Goal: Information Seeking & Learning: Compare options

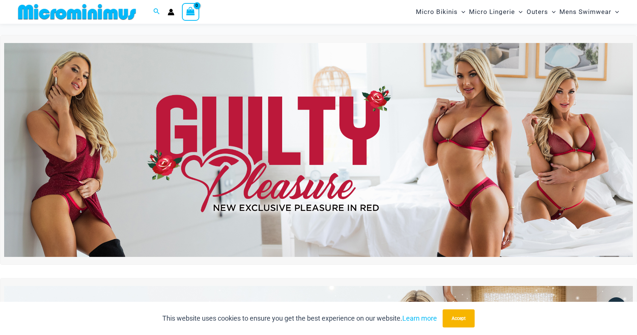
scroll to position [455, 0]
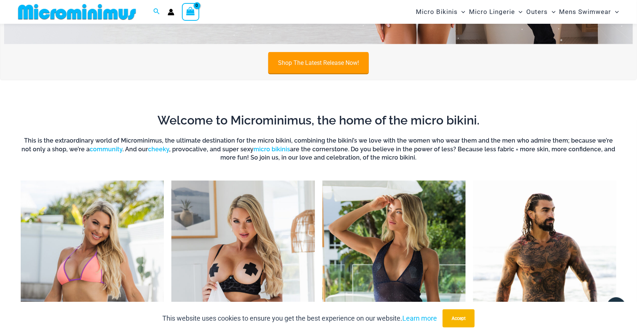
click at [332, 60] on link "Shop The Latest Release Now!" at bounding box center [318, 62] width 101 height 21
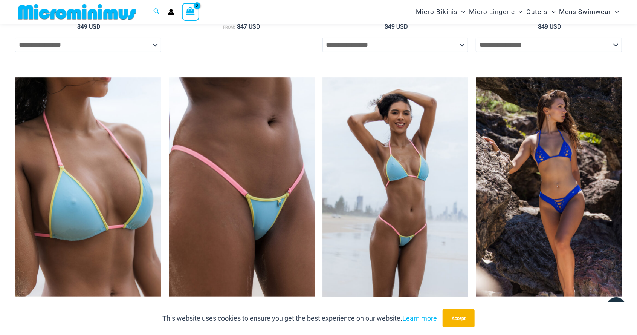
scroll to position [1529, 0]
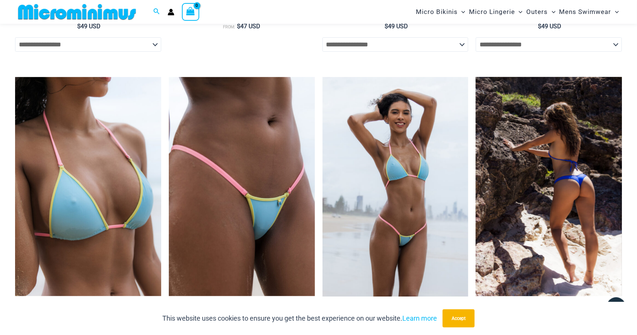
click at [579, 219] on img at bounding box center [549, 186] width 146 height 219
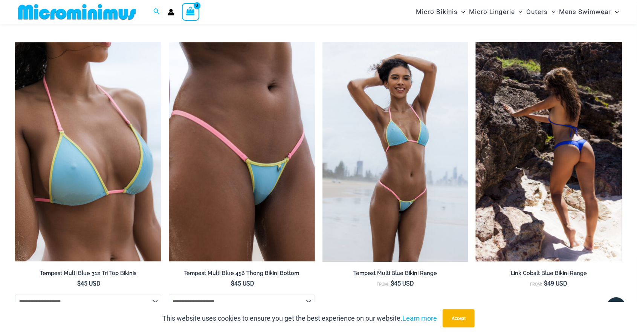
scroll to position [1566, 0]
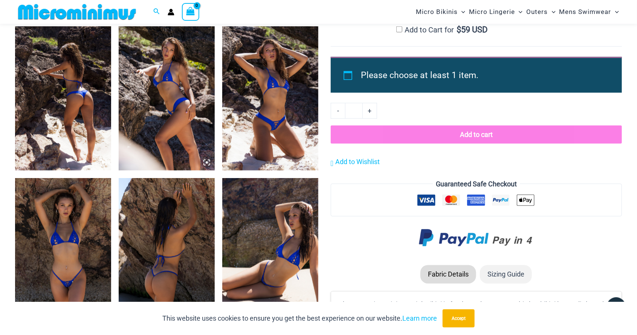
scroll to position [508, 0]
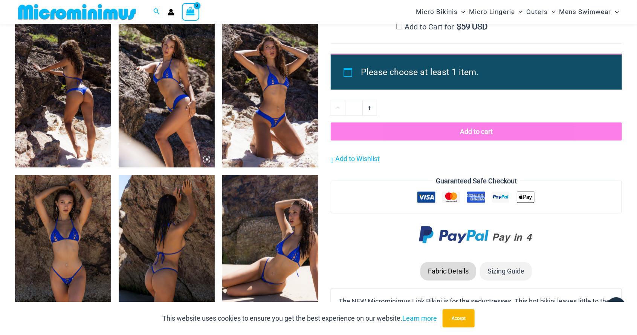
click at [545, 118] on div at bounding box center [476, 123] width 291 height 47
click at [82, 113] on img at bounding box center [63, 95] width 96 height 144
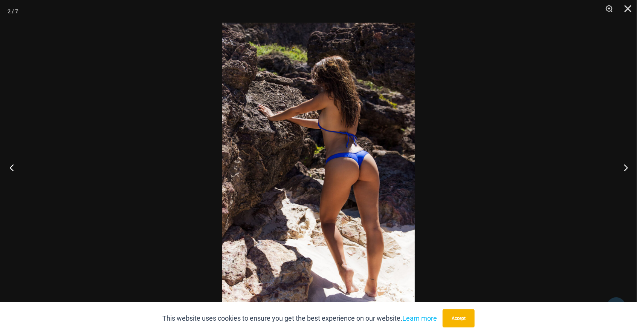
click at [14, 164] on button "Previous" at bounding box center [14, 167] width 28 height 38
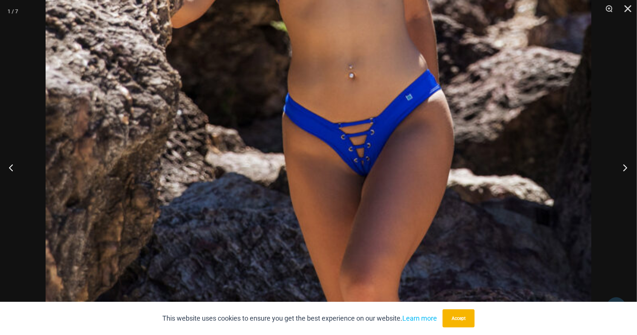
click at [624, 167] on button "Next" at bounding box center [623, 167] width 28 height 38
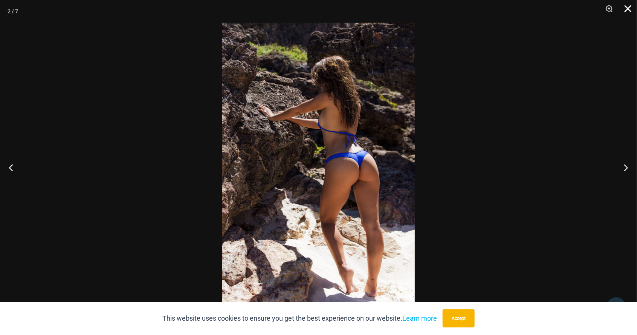
click at [626, 11] on button "Close" at bounding box center [625, 11] width 19 height 23
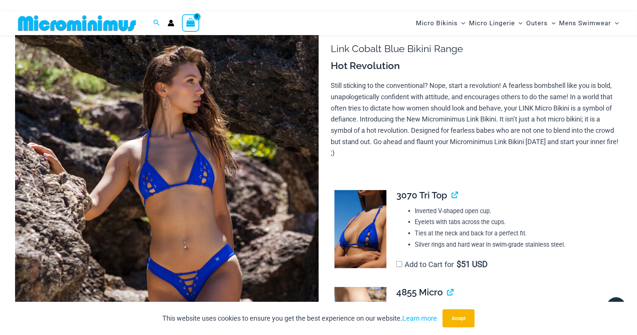
scroll to position [67, 0]
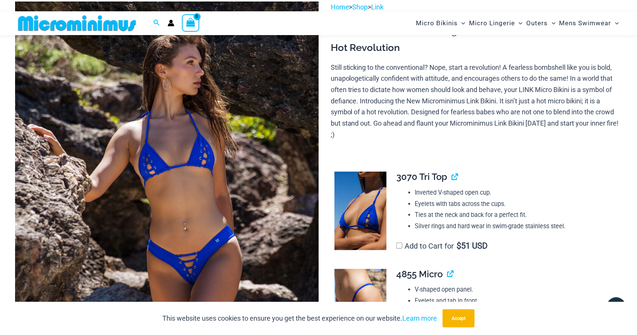
click at [358, 217] on img at bounding box center [361, 210] width 52 height 78
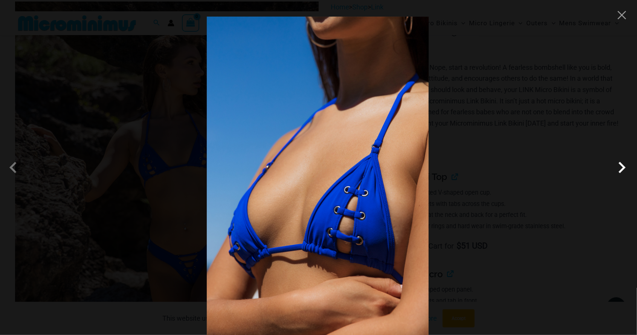
click at [623, 179] on span at bounding box center [622, 167] width 23 height 23
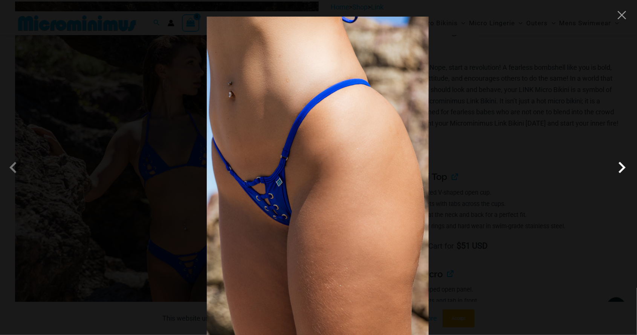
click at [617, 179] on span at bounding box center [622, 167] width 23 height 23
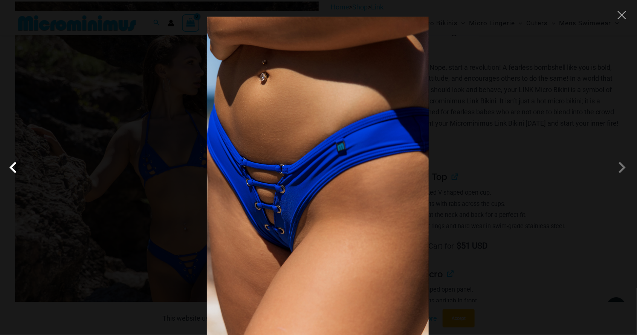
click at [16, 179] on span at bounding box center [15, 167] width 23 height 23
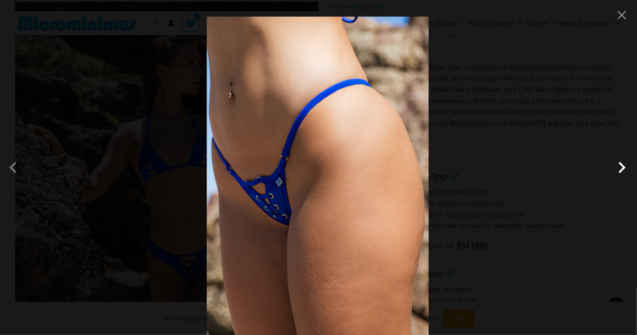
click at [618, 179] on span at bounding box center [622, 167] width 23 height 23
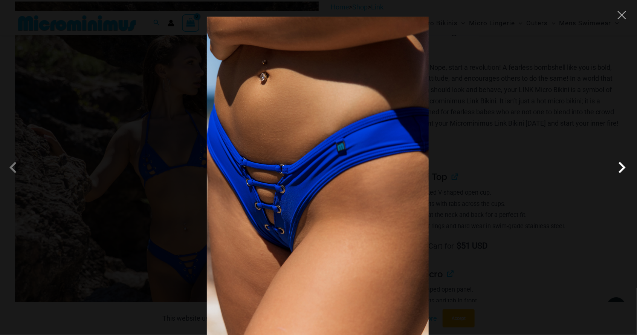
click at [620, 179] on span at bounding box center [622, 167] width 23 height 23
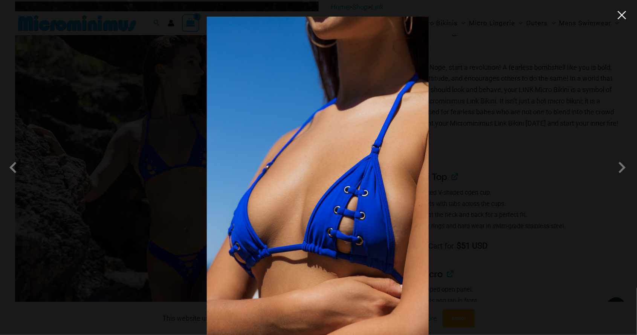
click at [617, 18] on button "Close" at bounding box center [622, 14] width 11 height 11
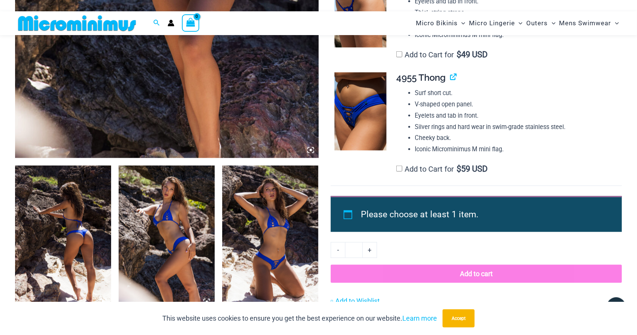
scroll to position [365, 0]
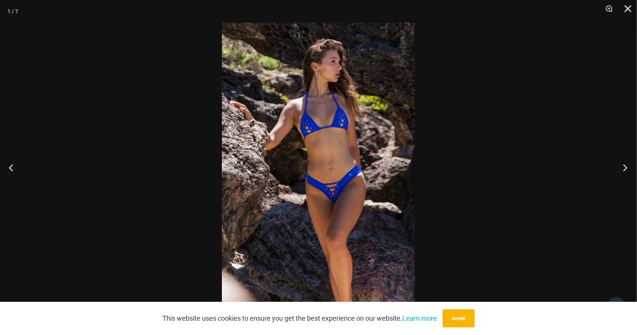
click at [620, 171] on button "Next" at bounding box center [623, 167] width 28 height 38
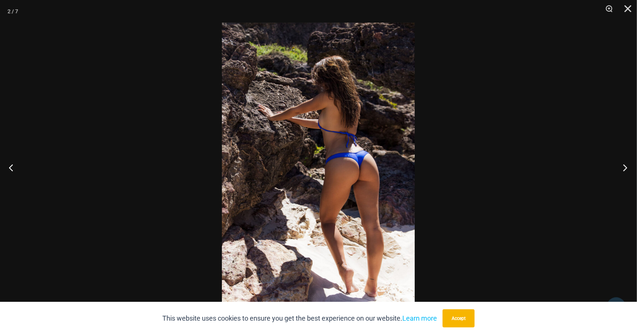
click at [623, 171] on button "Next" at bounding box center [623, 167] width 28 height 38
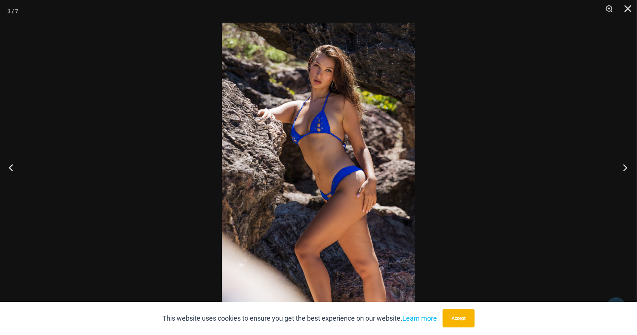
click at [623, 173] on button "Next" at bounding box center [623, 167] width 28 height 38
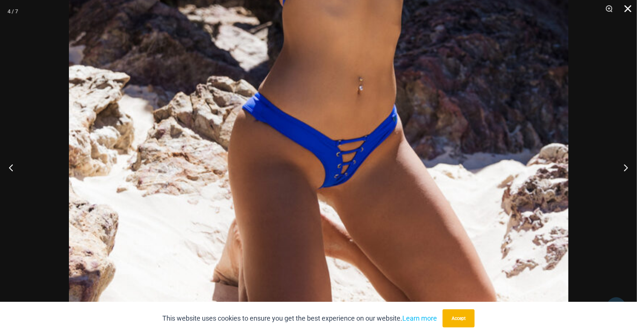
click at [626, 9] on button "Close" at bounding box center [625, 11] width 19 height 23
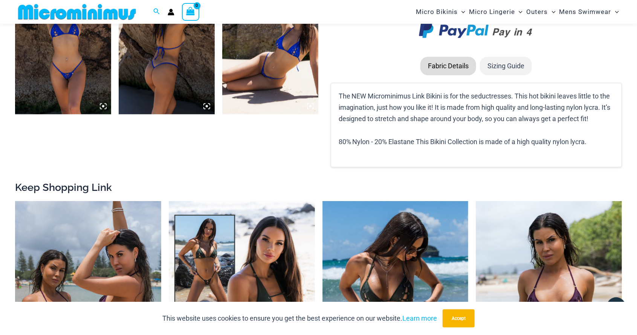
scroll to position [713, 0]
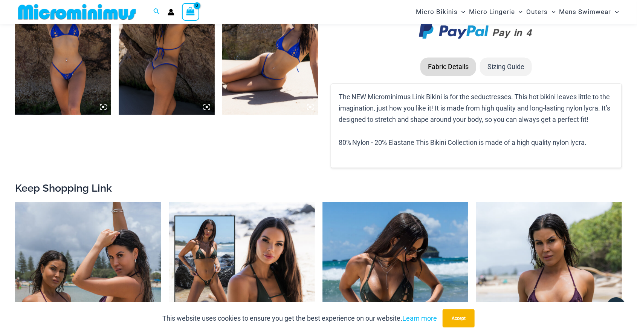
click at [89, 64] on img at bounding box center [63, 43] width 96 height 144
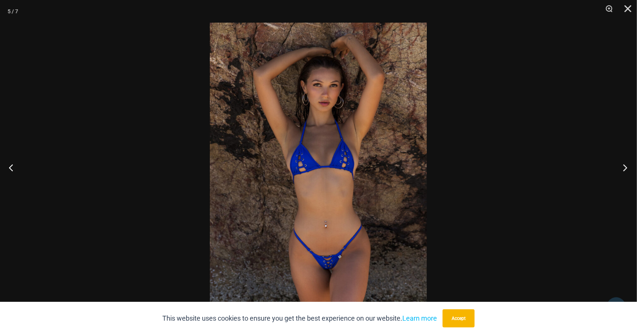
click at [626, 186] on button "Next" at bounding box center [623, 167] width 28 height 38
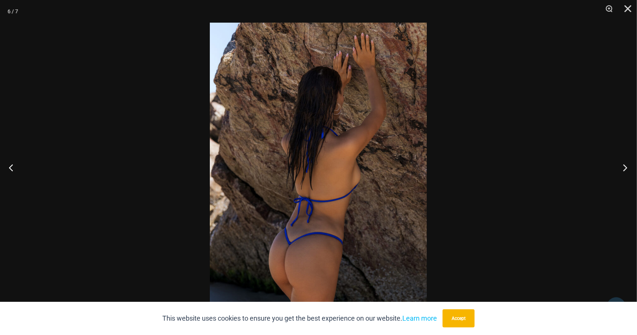
click at [625, 186] on button "Next" at bounding box center [623, 167] width 28 height 38
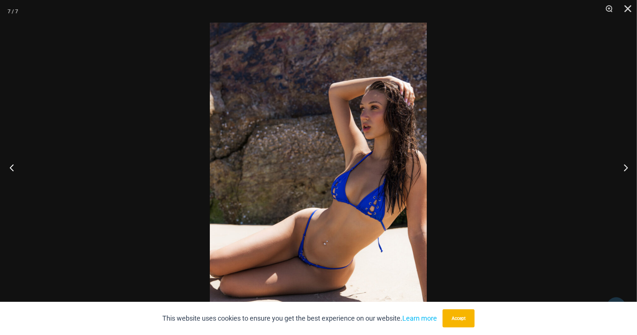
click at [19, 174] on button "Previous" at bounding box center [14, 167] width 28 height 38
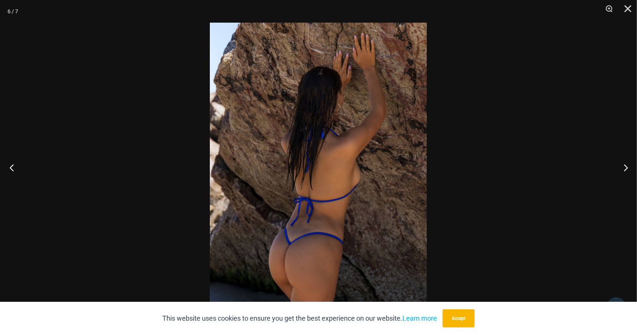
click at [17, 186] on button "Previous" at bounding box center [14, 167] width 28 height 38
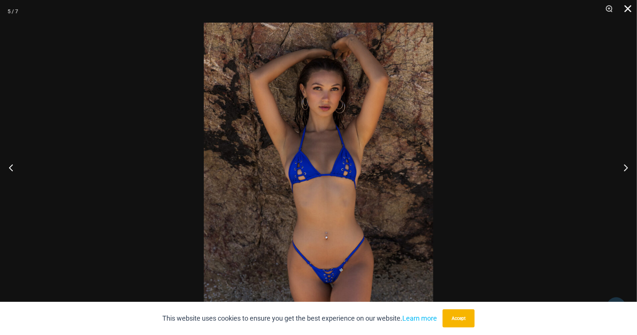
click at [625, 9] on button "Close" at bounding box center [625, 11] width 19 height 23
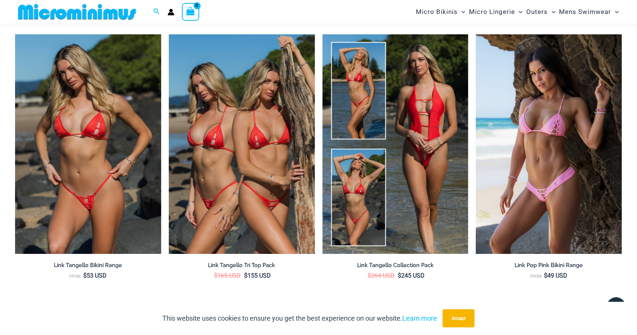
scroll to position [1160, 0]
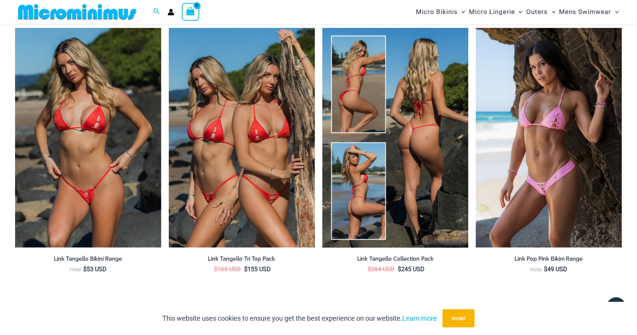
click at [425, 170] on img at bounding box center [396, 137] width 146 height 219
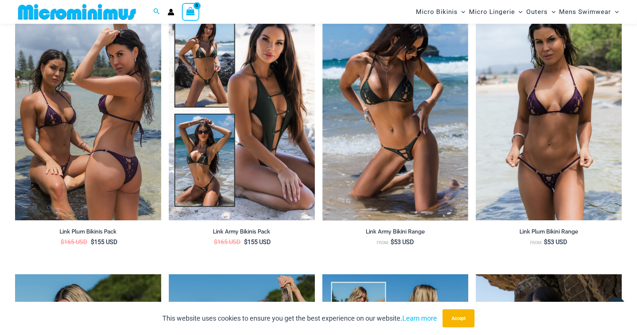
scroll to position [908, 0]
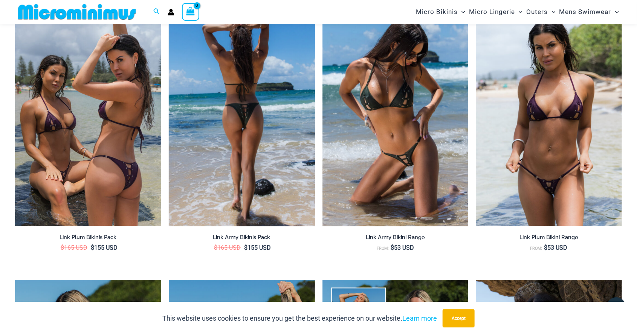
click at [277, 154] on img at bounding box center [242, 115] width 146 height 219
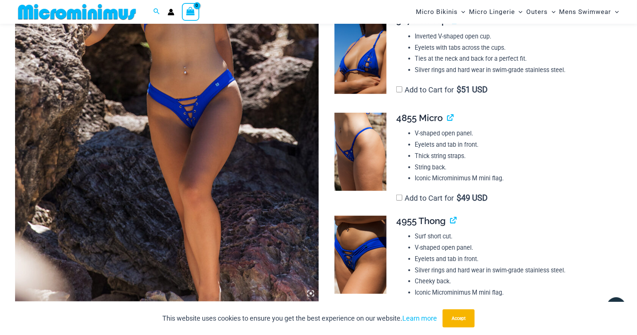
scroll to position [222, 0]
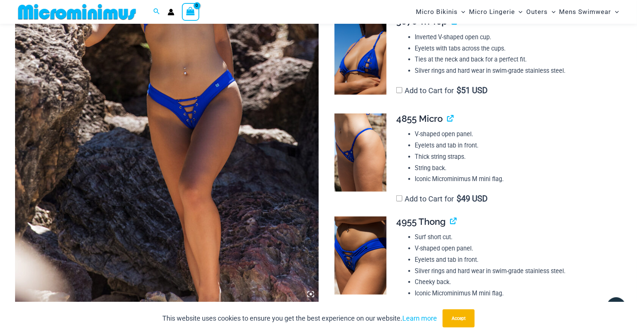
click at [87, 15] on img at bounding box center [77, 11] width 124 height 17
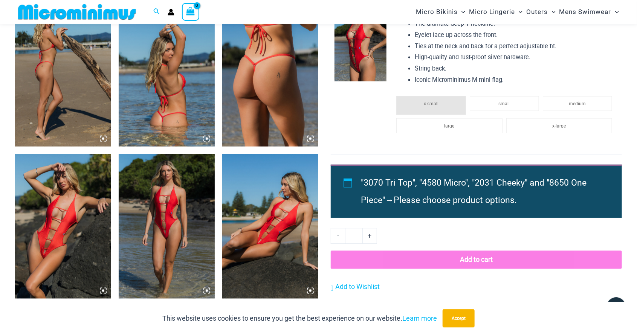
scroll to position [835, 0]
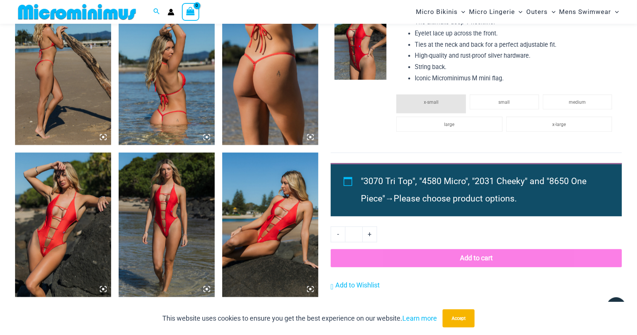
click at [78, 227] on img at bounding box center [63, 224] width 96 height 144
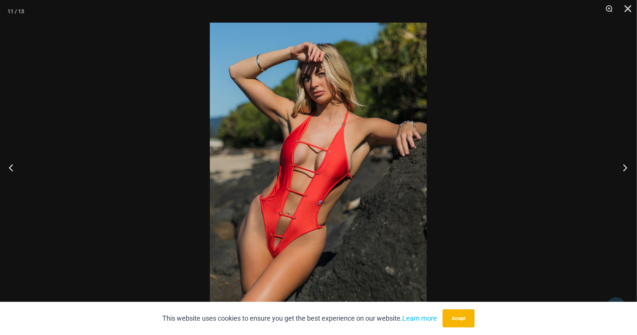
click at [621, 186] on button "Next" at bounding box center [623, 167] width 28 height 38
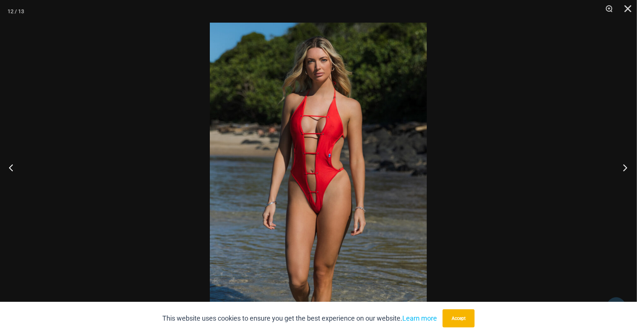
click at [627, 186] on button "Next" at bounding box center [623, 167] width 28 height 38
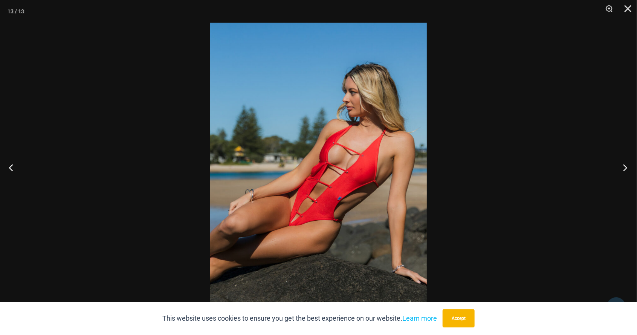
click at [625, 186] on button "Next" at bounding box center [623, 167] width 28 height 38
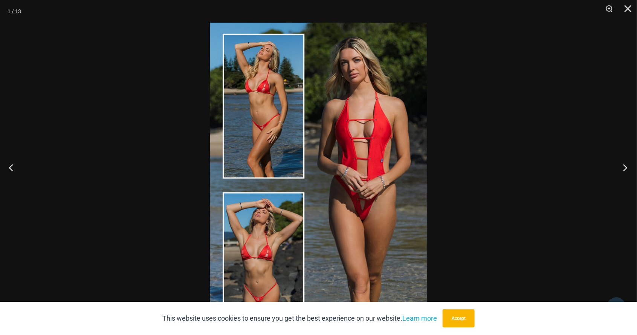
click at [628, 186] on button "Next" at bounding box center [623, 167] width 28 height 38
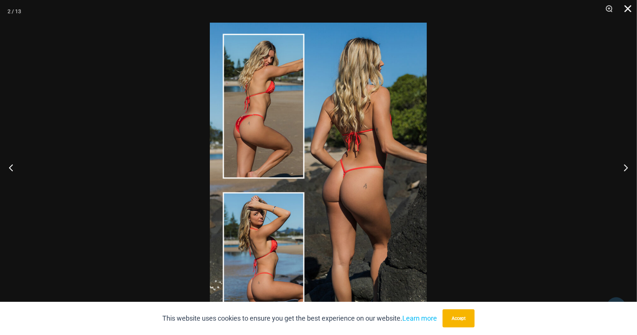
click at [626, 10] on button "Close" at bounding box center [625, 11] width 19 height 23
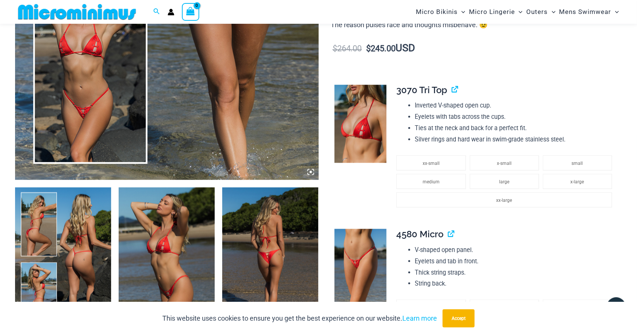
scroll to position [343, 0]
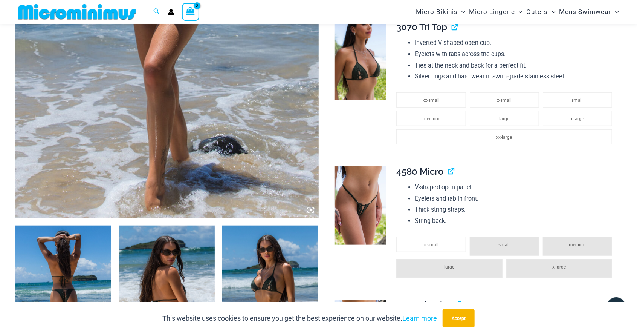
scroll to position [305, 0]
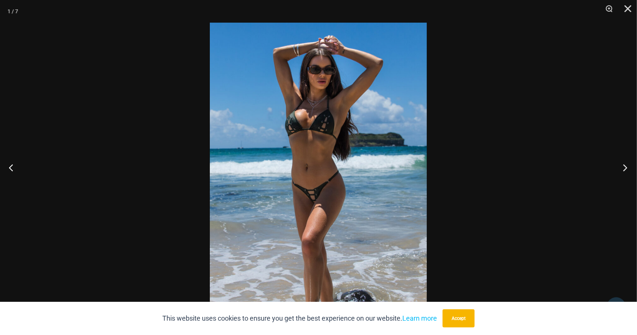
click at [621, 186] on button "Next" at bounding box center [623, 167] width 28 height 38
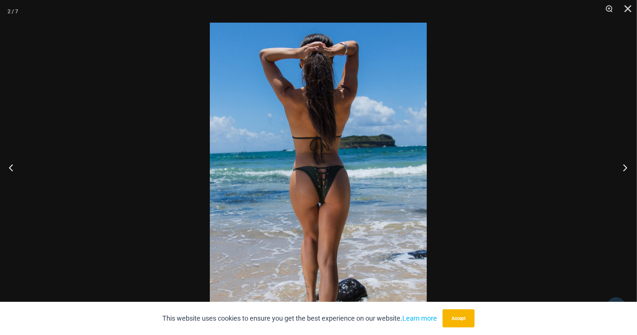
click at [625, 186] on button "Next" at bounding box center [623, 167] width 28 height 38
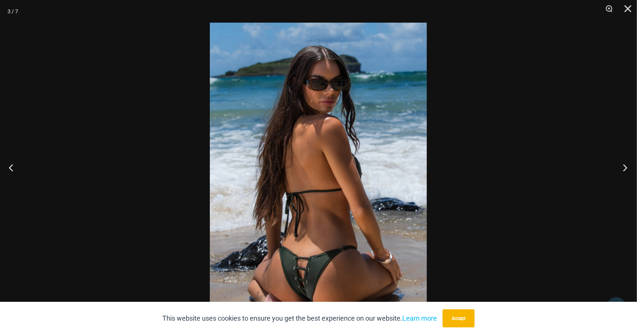
click at [622, 186] on button "Next" at bounding box center [623, 167] width 28 height 38
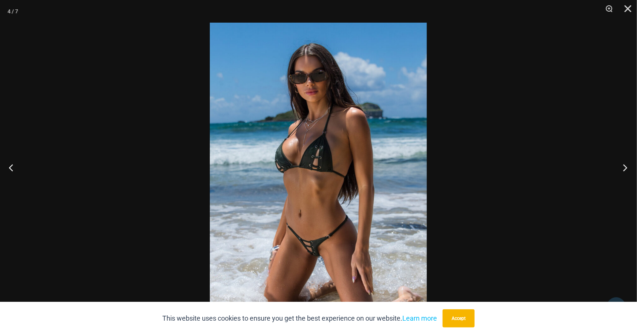
click at [625, 186] on button "Next" at bounding box center [623, 167] width 28 height 38
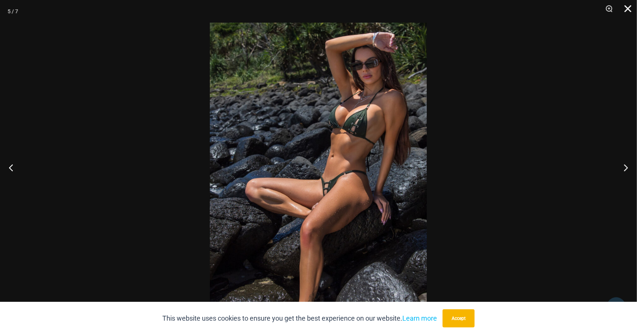
click at [627, 18] on button "Close" at bounding box center [625, 11] width 19 height 23
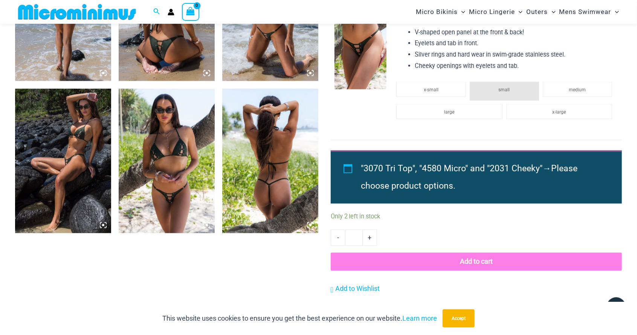
scroll to position [596, 0]
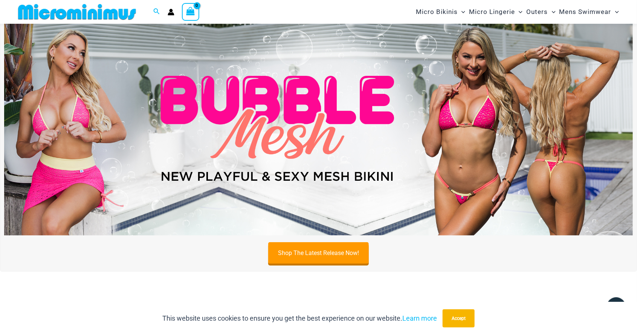
scroll to position [12, 0]
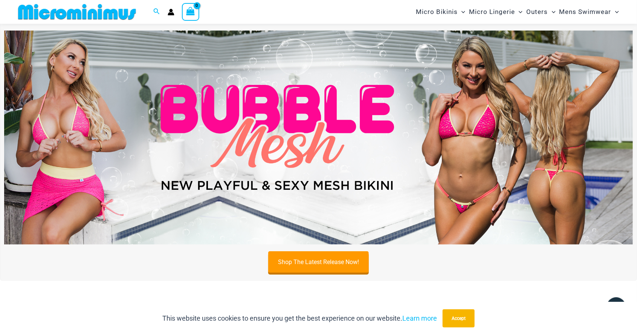
click at [345, 106] on img at bounding box center [318, 138] width 629 height 214
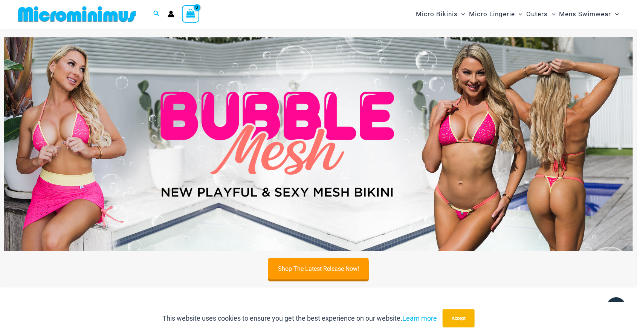
scroll to position [0, 0]
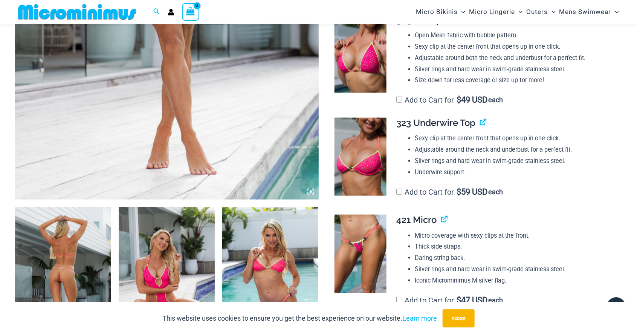
scroll to position [325, 0]
click at [364, 68] on img at bounding box center [361, 54] width 52 height 78
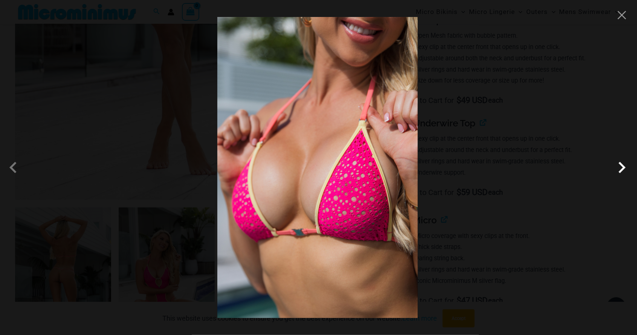
click at [620, 169] on span at bounding box center [622, 167] width 23 height 23
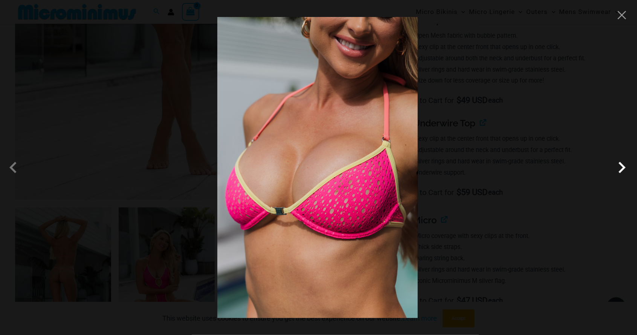
click at [620, 171] on span at bounding box center [622, 167] width 23 height 23
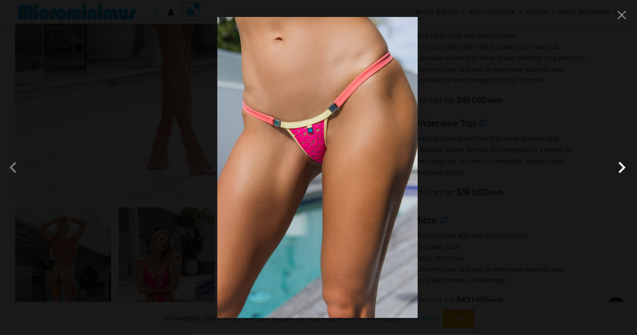
click at [621, 170] on span at bounding box center [622, 167] width 23 height 23
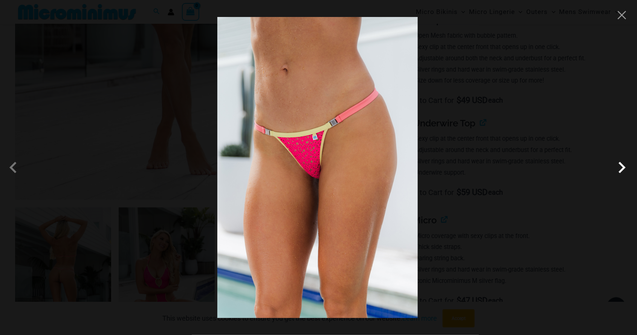
click at [620, 171] on span at bounding box center [622, 167] width 23 height 23
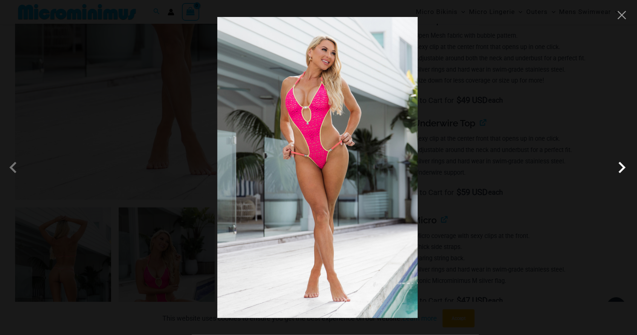
click at [620, 169] on span at bounding box center [622, 167] width 23 height 23
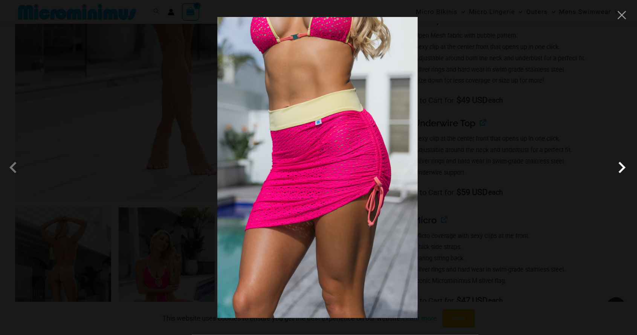
click at [617, 171] on span at bounding box center [622, 167] width 23 height 23
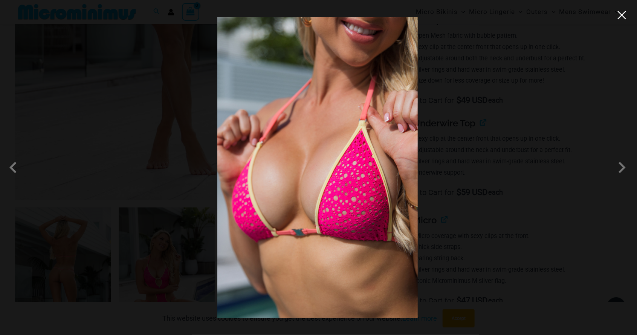
click at [617, 17] on button "Close" at bounding box center [622, 14] width 11 height 11
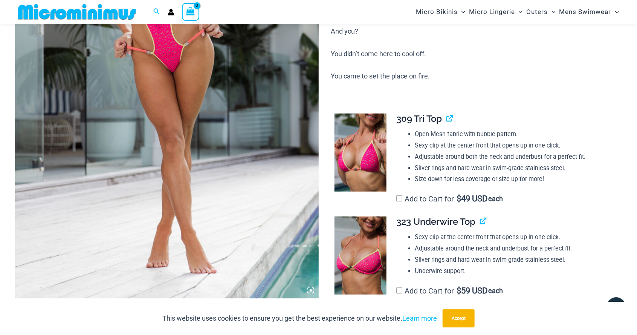
scroll to position [222, 0]
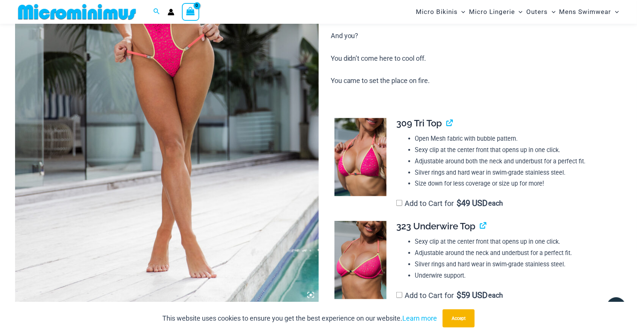
click at [249, 131] on img at bounding box center [167, 74] width 304 height 455
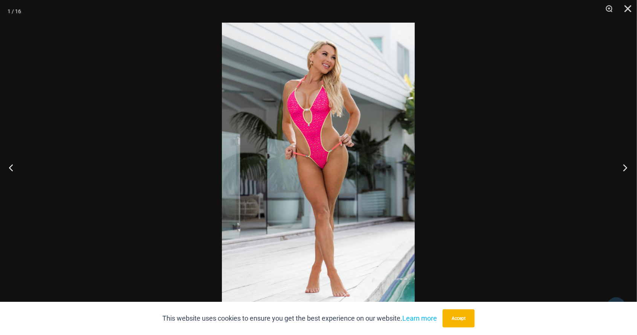
click at [622, 168] on button "Next" at bounding box center [623, 167] width 28 height 38
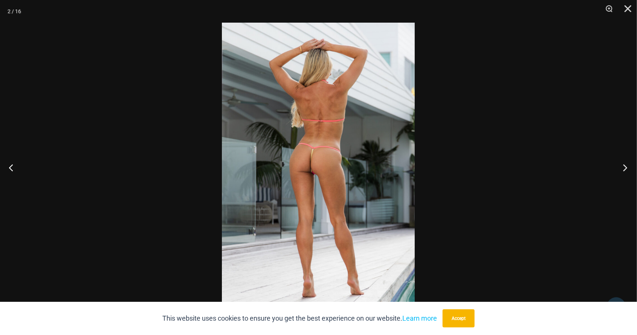
click at [622, 168] on button "Next" at bounding box center [623, 167] width 28 height 38
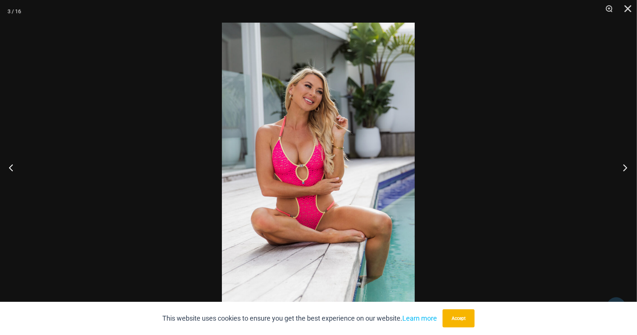
click at [622, 170] on button "Next" at bounding box center [623, 167] width 28 height 38
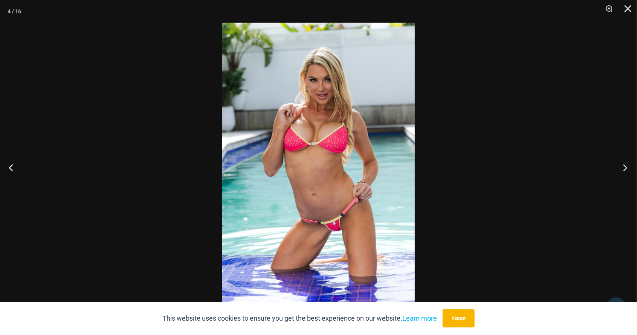
click at [625, 169] on button "Next" at bounding box center [623, 167] width 28 height 38
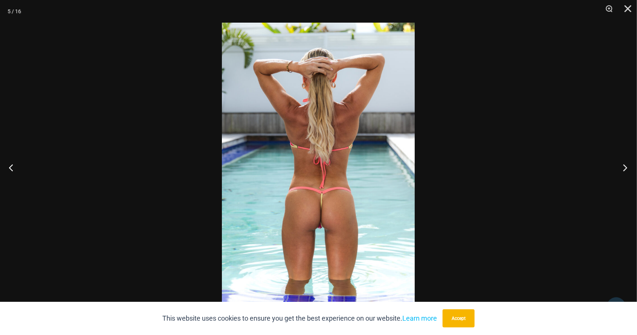
click at [623, 171] on button "Next" at bounding box center [623, 167] width 28 height 38
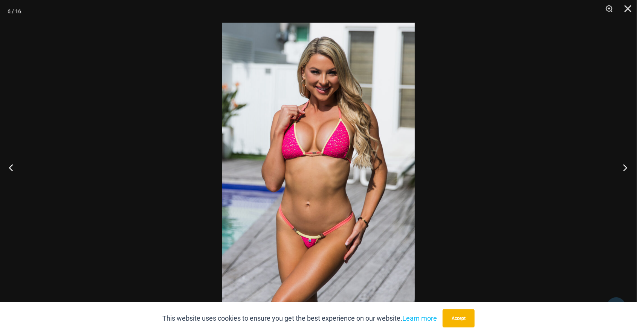
click at [622, 172] on button "Next" at bounding box center [623, 167] width 28 height 38
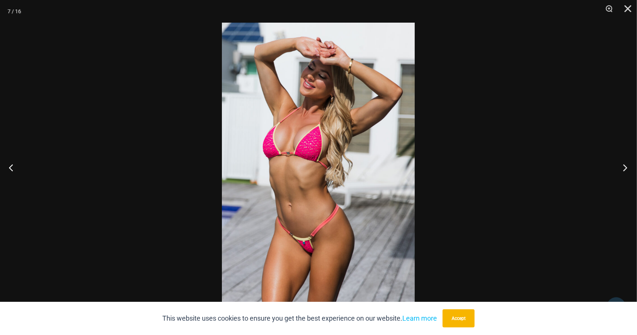
click at [622, 170] on button "Next" at bounding box center [623, 167] width 28 height 38
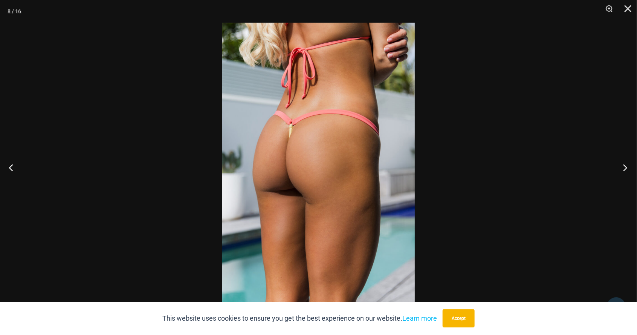
click at [622, 169] on button "Next" at bounding box center [623, 167] width 28 height 38
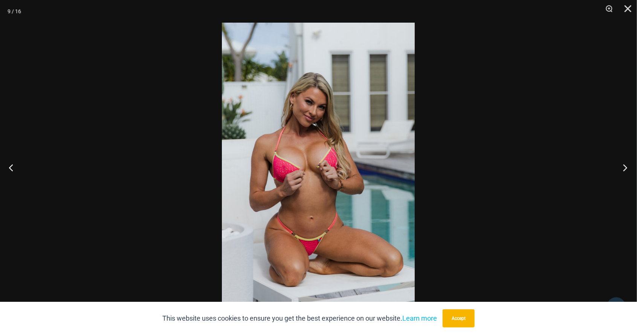
click at [626, 171] on button "Next" at bounding box center [623, 167] width 28 height 38
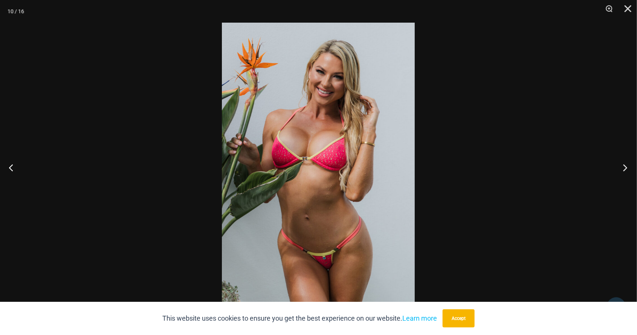
click at [624, 168] on button "Next" at bounding box center [623, 167] width 28 height 38
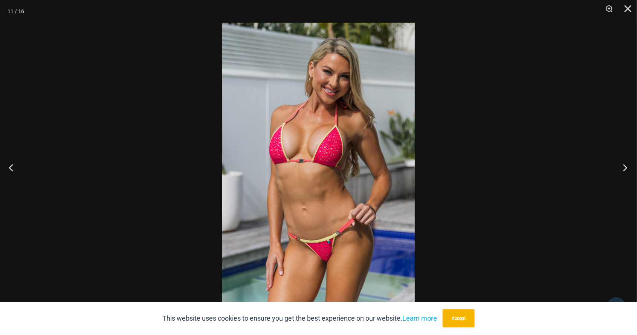
click at [623, 170] on button "Next" at bounding box center [623, 167] width 28 height 38
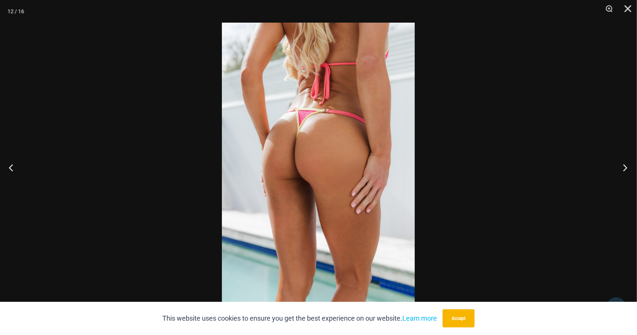
click at [626, 168] on button "Next" at bounding box center [623, 167] width 28 height 38
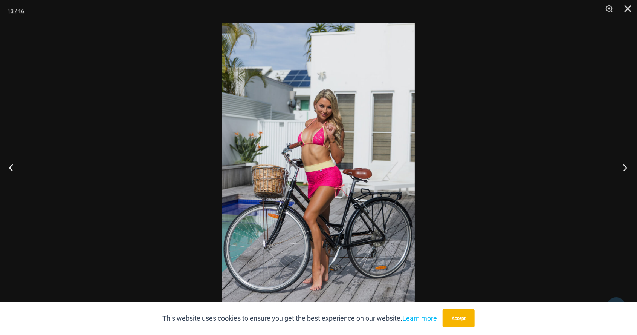
click at [627, 166] on button "Next" at bounding box center [623, 167] width 28 height 38
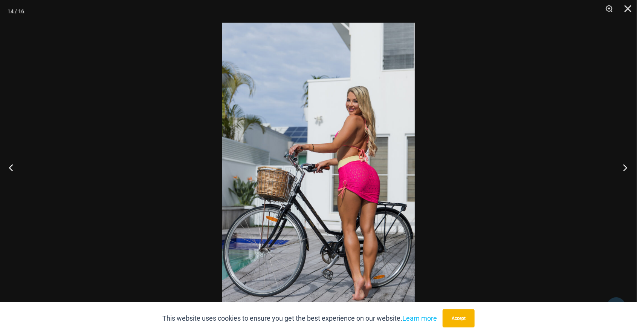
click at [626, 171] on button "Next" at bounding box center [623, 167] width 28 height 38
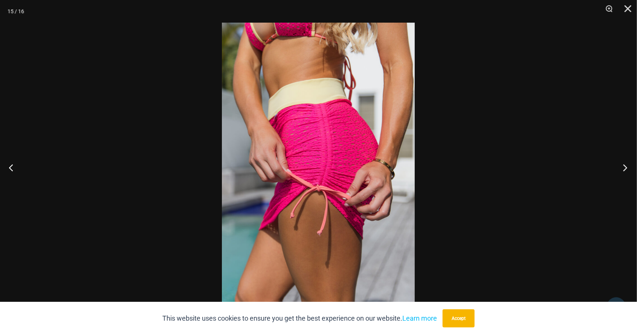
click at [624, 170] on button "Next" at bounding box center [623, 167] width 28 height 38
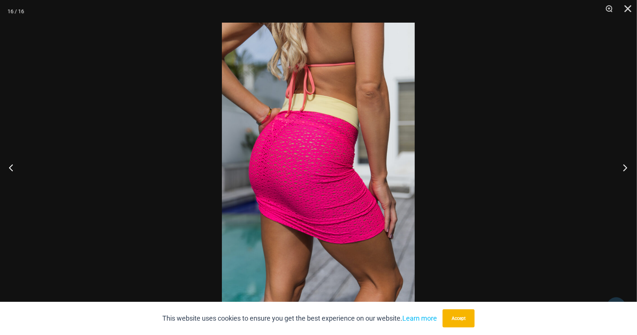
click at [626, 169] on button "Next" at bounding box center [623, 167] width 28 height 38
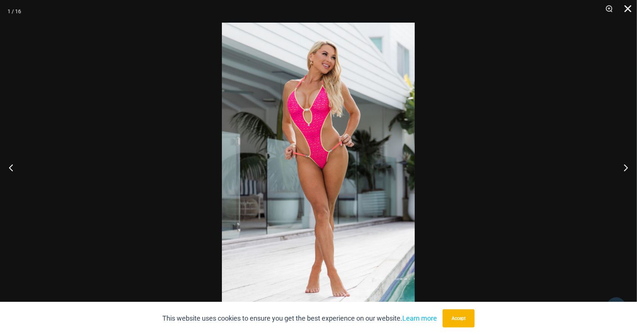
click at [625, 16] on button "Close" at bounding box center [625, 11] width 19 height 23
